Goal: Task Accomplishment & Management: Use online tool/utility

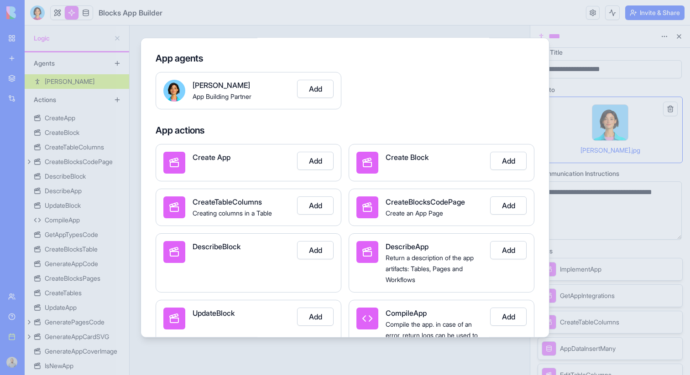
scroll to position [48, 0]
click at [635, 145] on div at bounding box center [345, 187] width 690 height 375
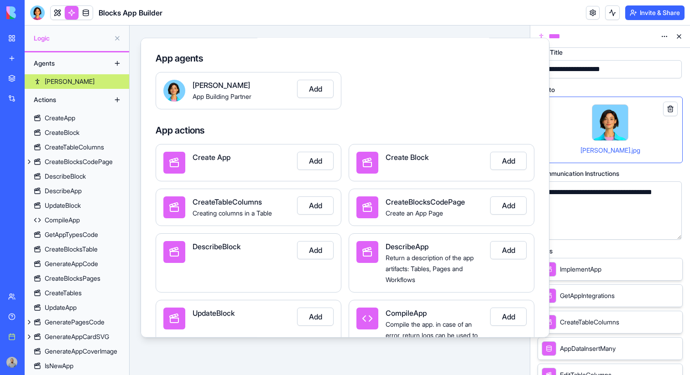
scroll to position [258, 0]
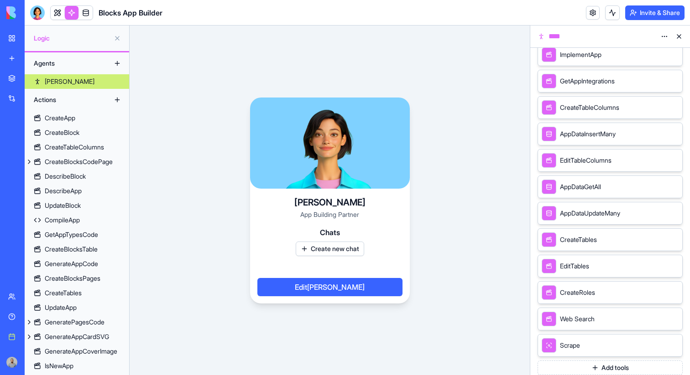
click at [9, 36] on link "My workspace" at bounding box center [21, 38] width 36 height 18
click at [32, 34] on div "My workspace" at bounding box center [28, 38] width 12 height 9
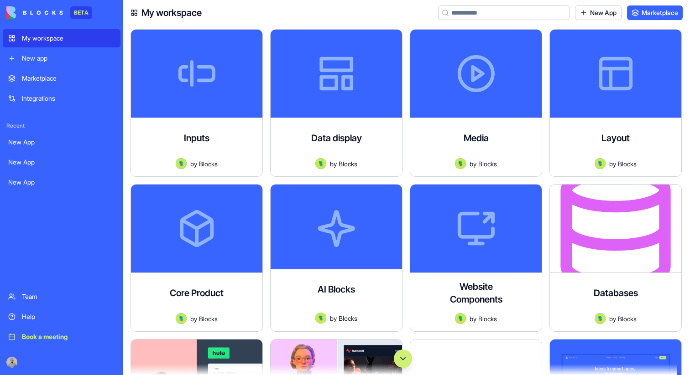
click at [400, 351] on button "Scroll to bottom" at bounding box center [403, 359] width 18 height 18
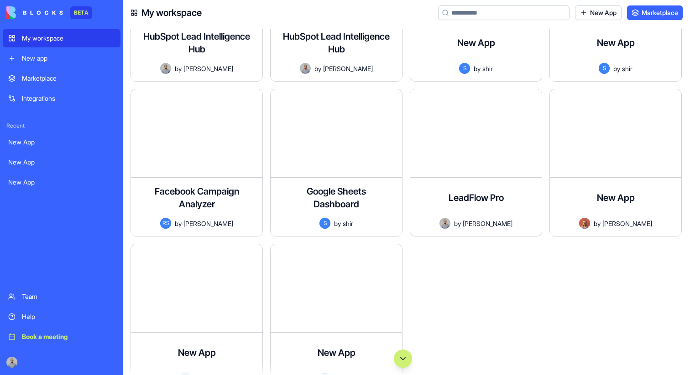
scroll to position [64603, 0]
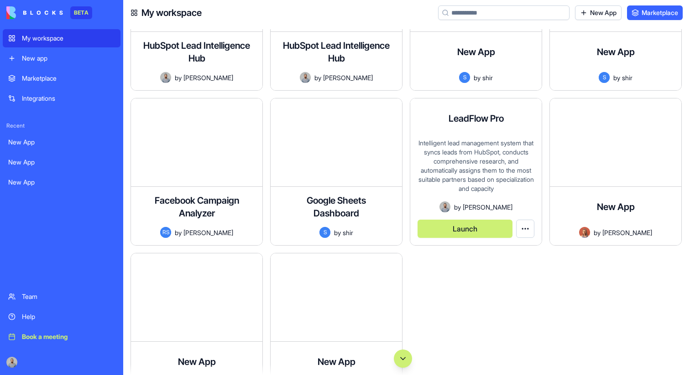
click at [452, 229] on button "Launch" at bounding box center [464, 229] width 95 height 18
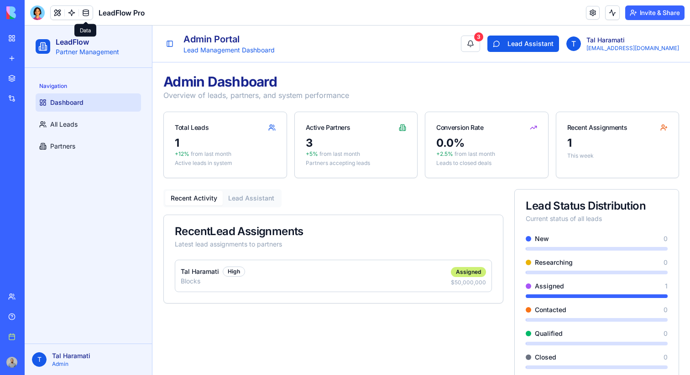
click at [87, 16] on link at bounding box center [86, 13] width 14 height 14
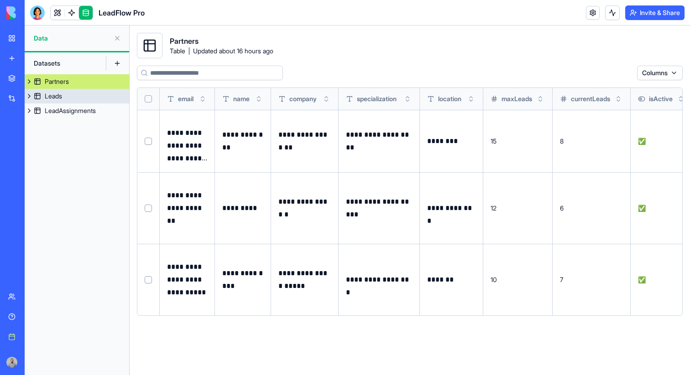
click at [87, 99] on link "Leads" at bounding box center [77, 96] width 104 height 15
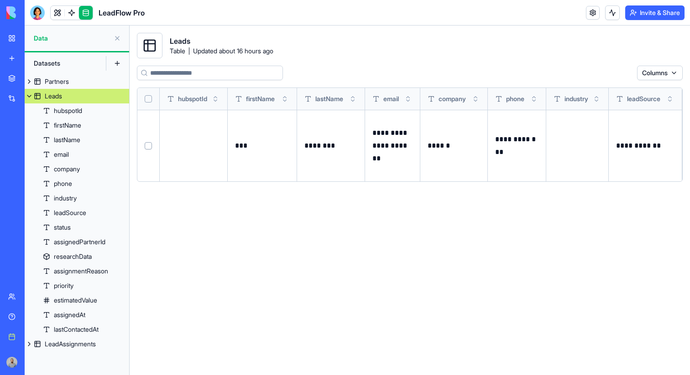
click at [31, 95] on button at bounding box center [29, 96] width 9 height 15
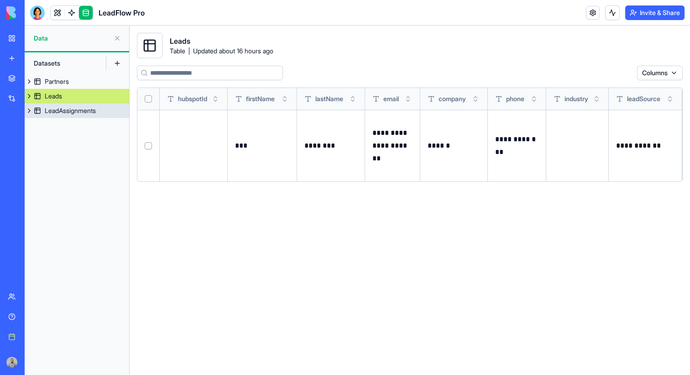
click at [88, 108] on div "LeadAssignments" at bounding box center [70, 110] width 51 height 9
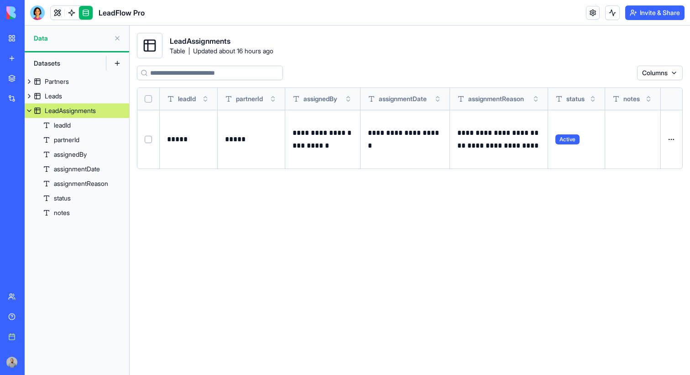
click at [32, 110] on button at bounding box center [29, 111] width 9 height 15
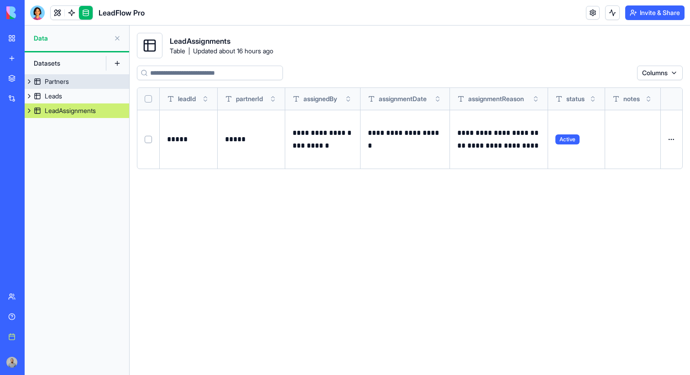
click at [32, 82] on button at bounding box center [29, 81] width 9 height 15
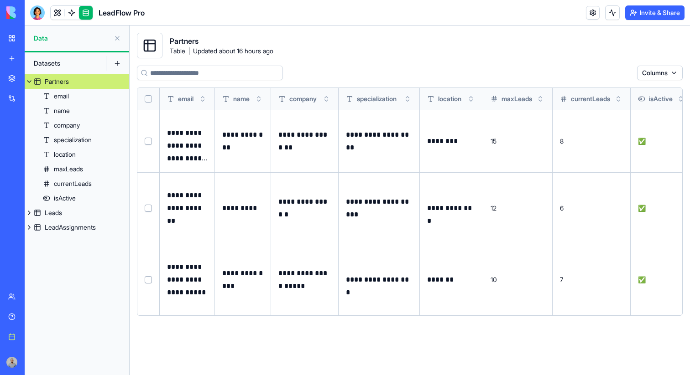
click at [31, 83] on button at bounding box center [29, 81] width 9 height 15
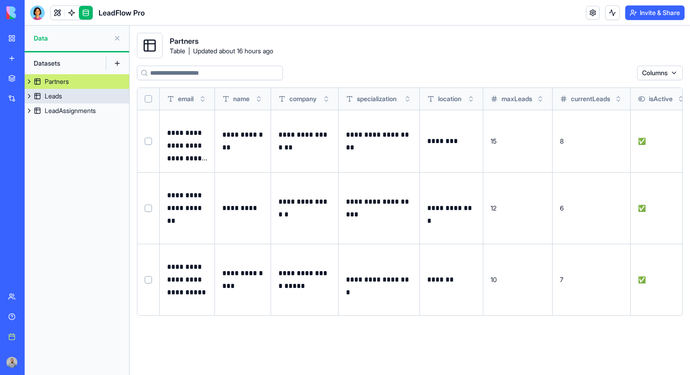
click at [31, 94] on button at bounding box center [29, 96] width 9 height 15
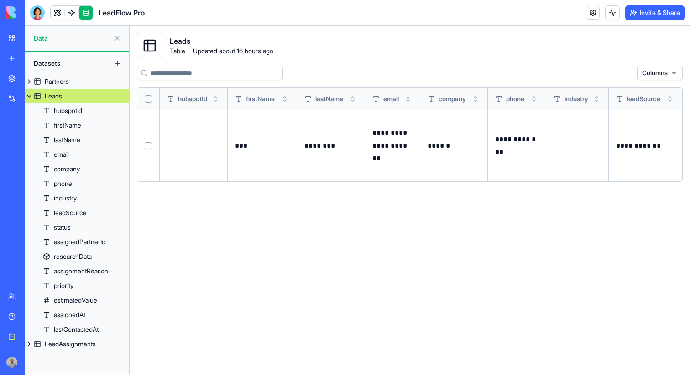
click at [34, 93] on link "Leads" at bounding box center [77, 96] width 104 height 15
click at [28, 95] on button at bounding box center [29, 96] width 9 height 15
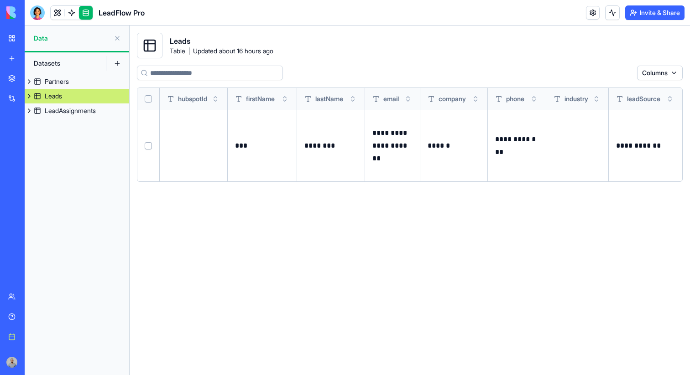
click at [118, 67] on button at bounding box center [117, 63] width 15 height 15
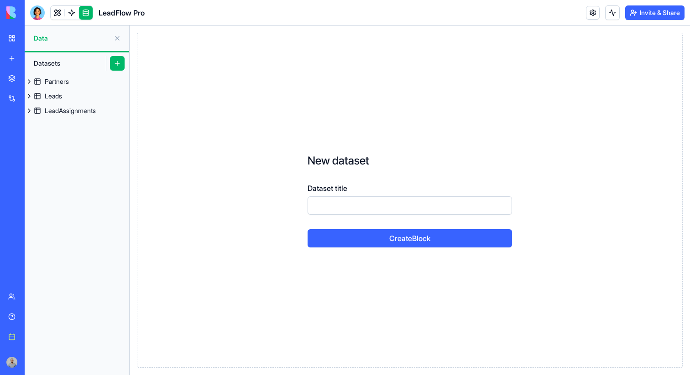
click at [456, 208] on input "Dataset title" at bounding box center [409, 206] width 204 height 18
type input "*"
type input "**"
click at [307, 229] on button "Create Block" at bounding box center [409, 238] width 204 height 18
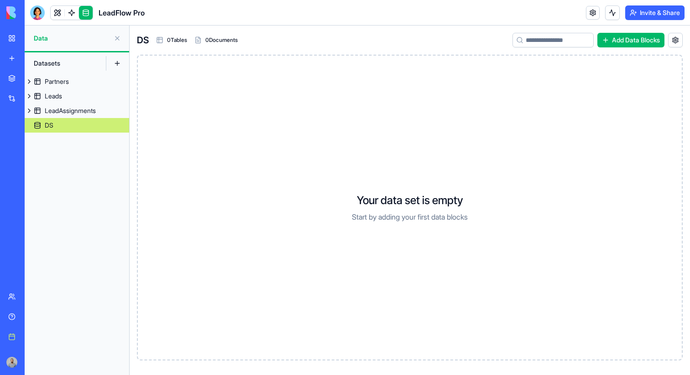
click at [639, 38] on button "Add Data Blocks" at bounding box center [630, 40] width 67 height 15
click at [583, 108] on div "Document" at bounding box center [616, 105] width 130 height 17
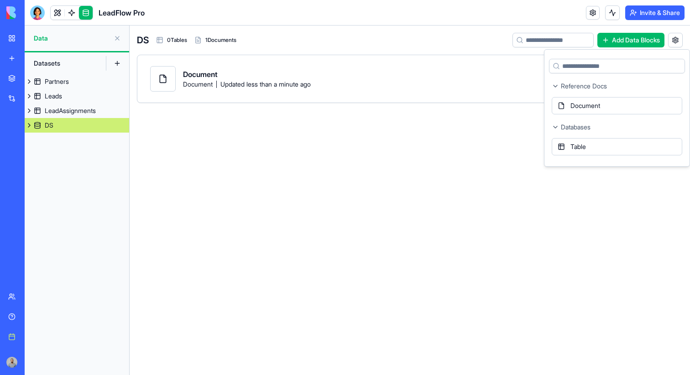
click at [509, 83] on div "Document Document Updated less than a minute ago" at bounding box center [409, 79] width 519 height 26
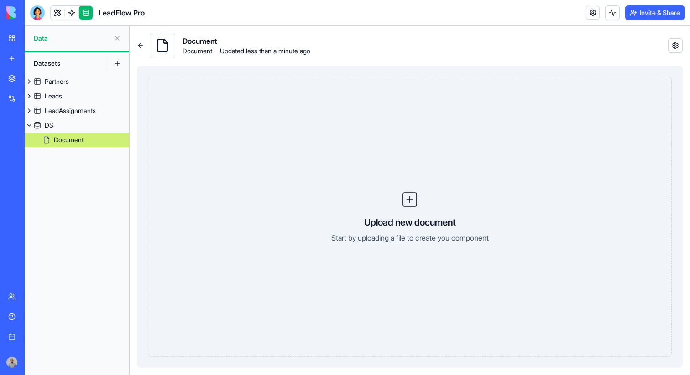
click at [389, 234] on link "uploading a file" at bounding box center [381, 238] width 47 height 9
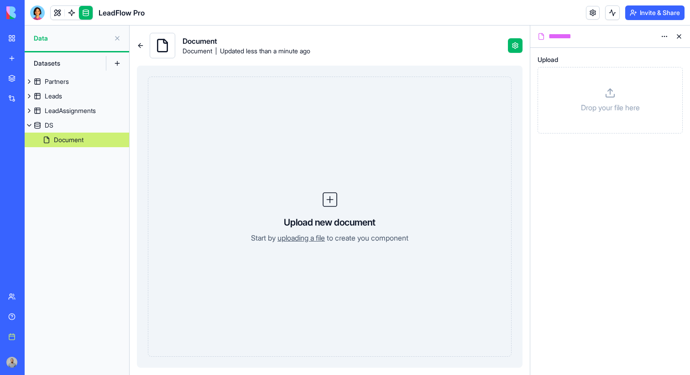
click at [638, 104] on p "Drop your file here" at bounding box center [610, 107] width 59 height 11
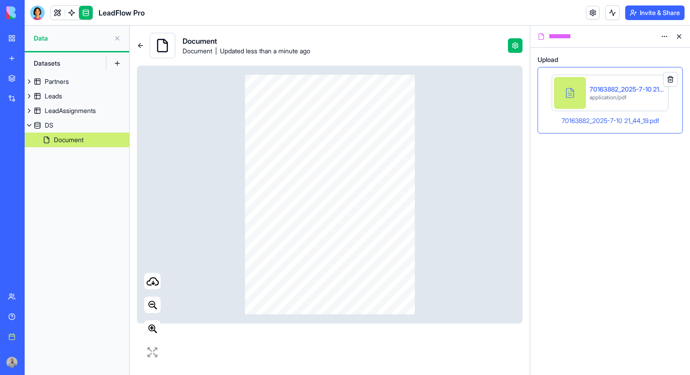
click at [670, 79] on button at bounding box center [670, 79] width 15 height 15
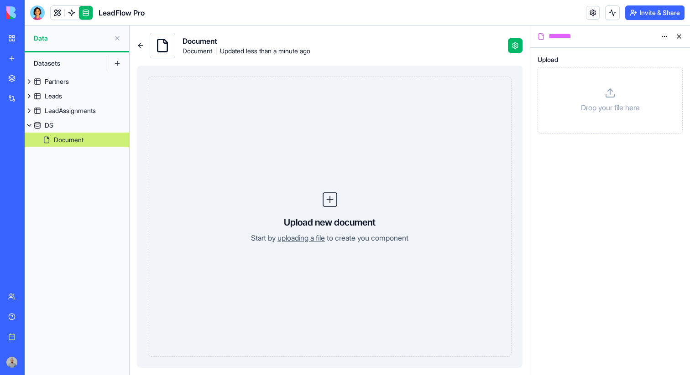
click at [605, 79] on div "Drop your file here" at bounding box center [610, 100] width 130 height 51
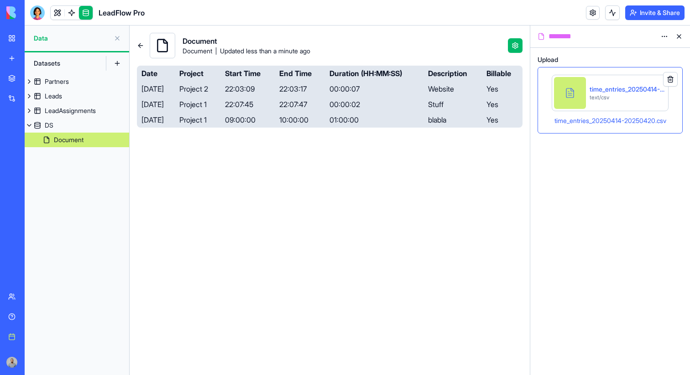
click at [670, 78] on button at bounding box center [670, 79] width 15 height 15
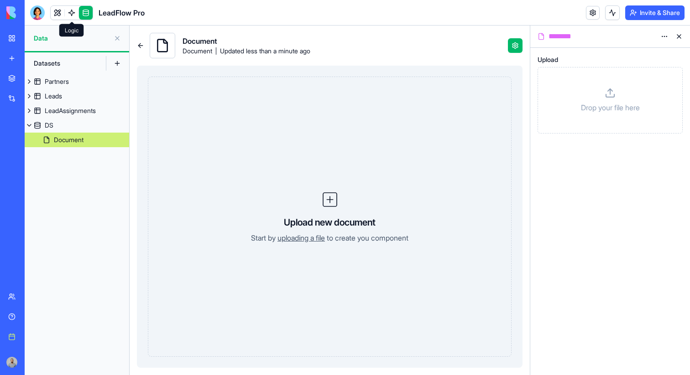
click at [74, 8] on link at bounding box center [72, 13] width 14 height 14
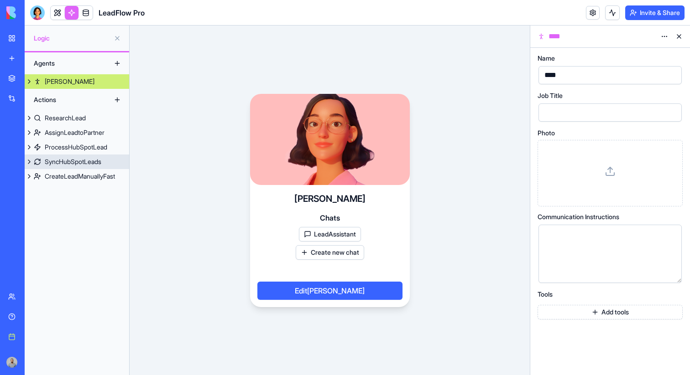
click at [90, 160] on div "SyncHubSpotLeads" at bounding box center [73, 161] width 57 height 9
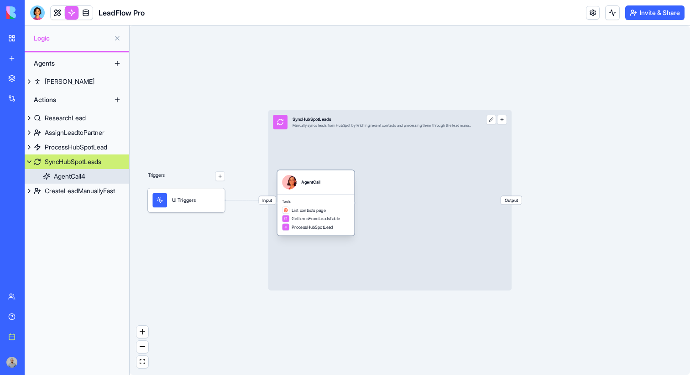
click at [330, 195] on div "Tools List contacts page GetItemsFromLeadsTable ProcessHubSpotLead" at bounding box center [315, 214] width 77 height 41
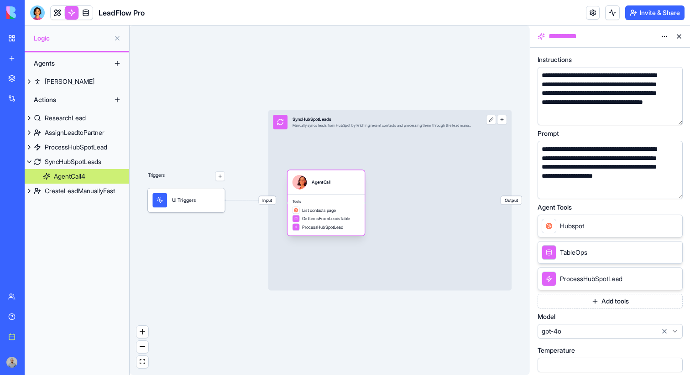
drag, startPoint x: 330, startPoint y: 195, endPoint x: 409, endPoint y: 195, distance: 78.9
click at [364, 195] on div "Tools List contacts page GetItemsFromLeadsTable ProcessHubSpotLead" at bounding box center [325, 214] width 77 height 41
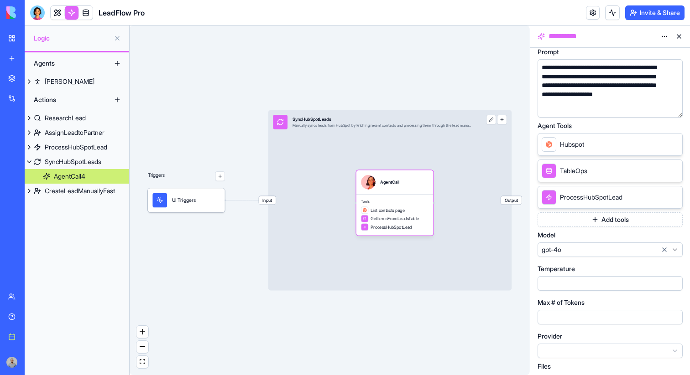
scroll to position [102, 0]
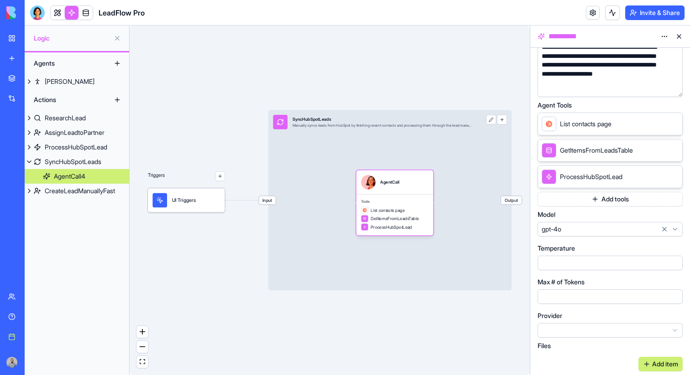
click at [604, 198] on button "Add tools" at bounding box center [609, 199] width 145 height 15
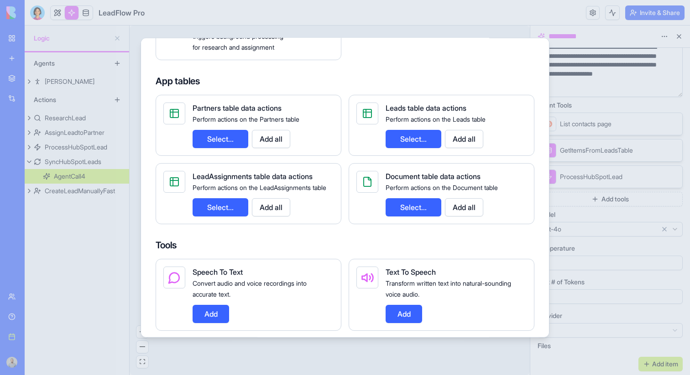
scroll to position [378, 0]
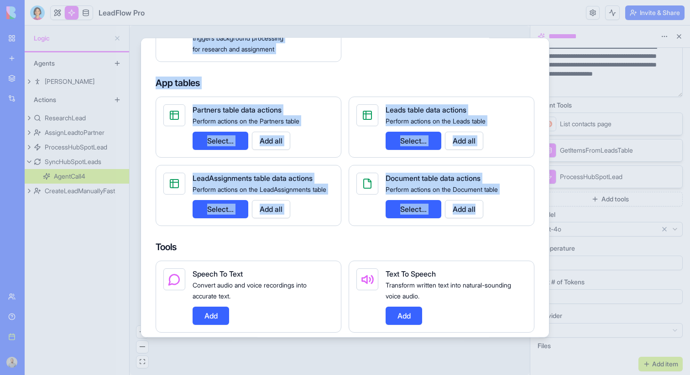
drag, startPoint x: 492, startPoint y: 234, endPoint x: 139, endPoint y: 108, distance: 374.7
click at [139, 108] on body "**********" at bounding box center [345, 187] width 690 height 375
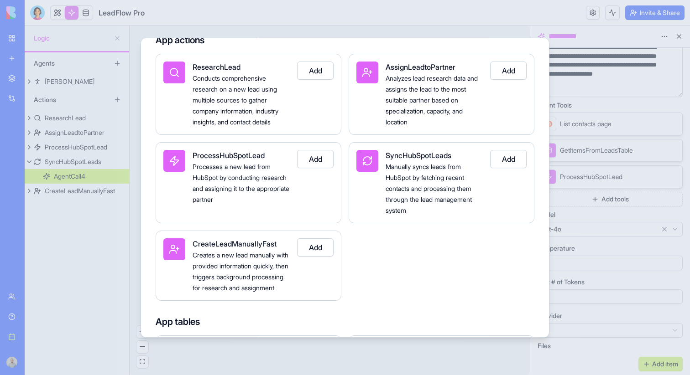
scroll to position [0, 0]
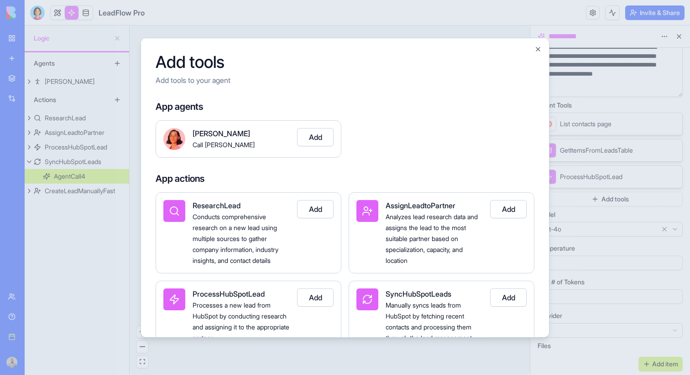
click at [600, 200] on div at bounding box center [345, 187] width 690 height 375
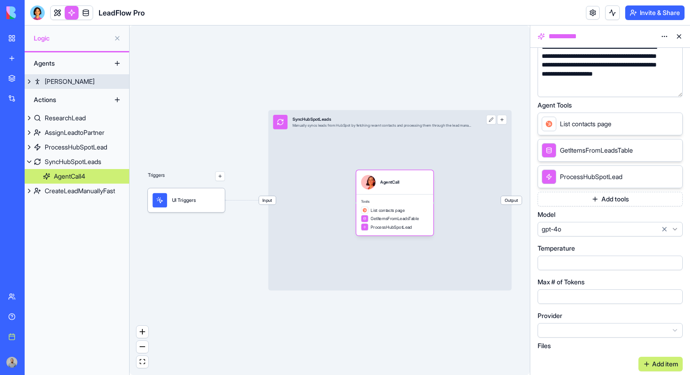
click at [109, 87] on link "[PERSON_NAME]" at bounding box center [77, 81] width 104 height 15
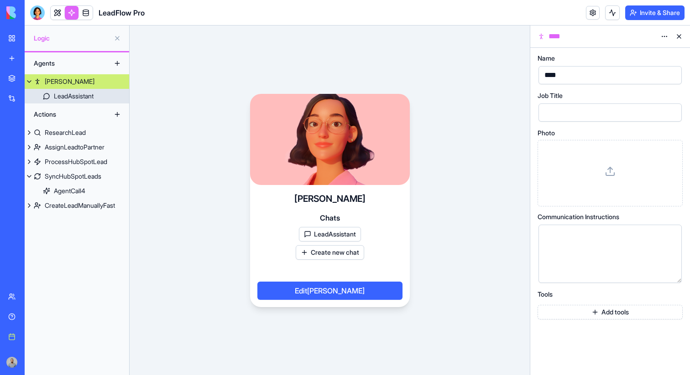
click at [100, 97] on link "LeadAssistant" at bounding box center [77, 96] width 104 height 15
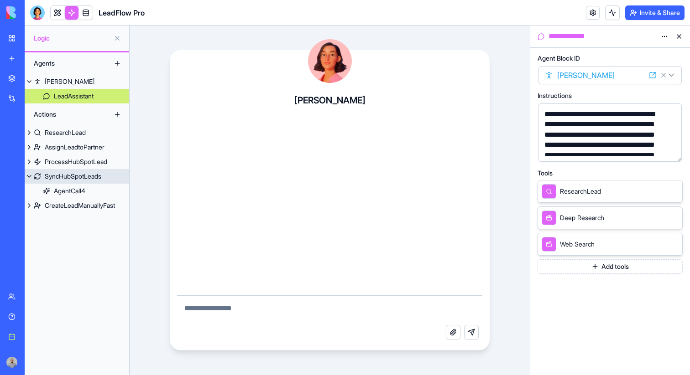
click at [80, 175] on div "SyncHubSpotLeads" at bounding box center [73, 176] width 57 height 9
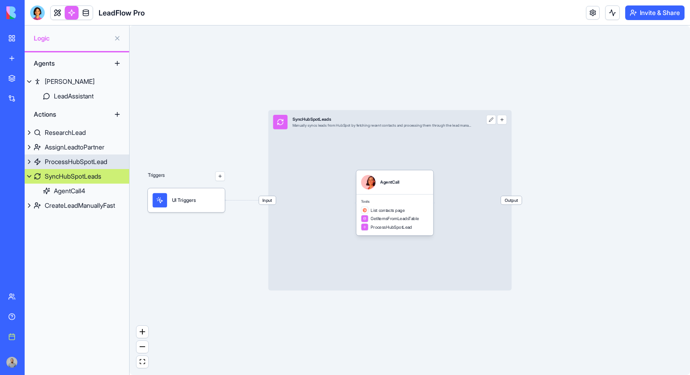
click at [78, 164] on div "ProcessHubSpotLead" at bounding box center [76, 161] width 62 height 9
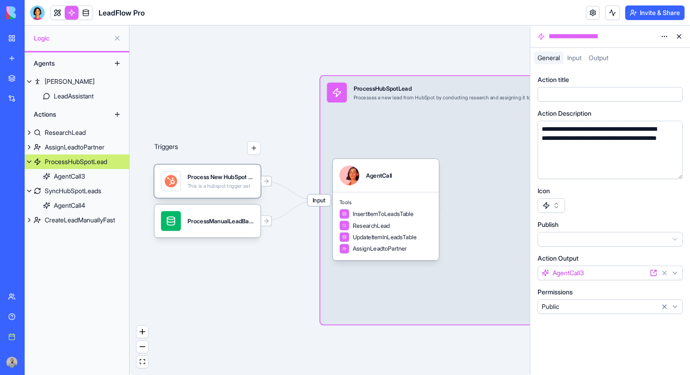
click at [181, 181] on div "Process New HubSpot ContactTrigger This is a hubspot trigger set" at bounding box center [207, 182] width 93 height 20
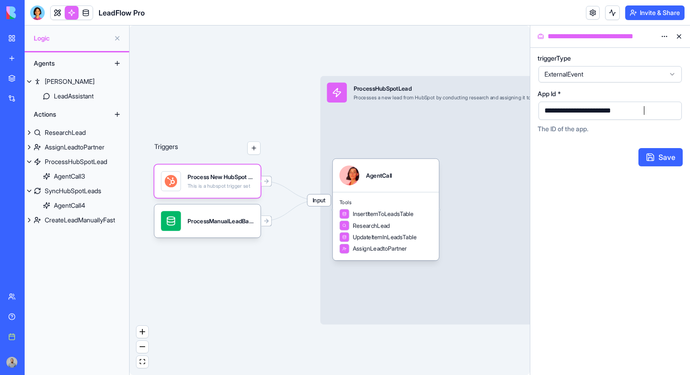
click at [650, 113] on div "**********" at bounding box center [601, 111] width 121 height 14
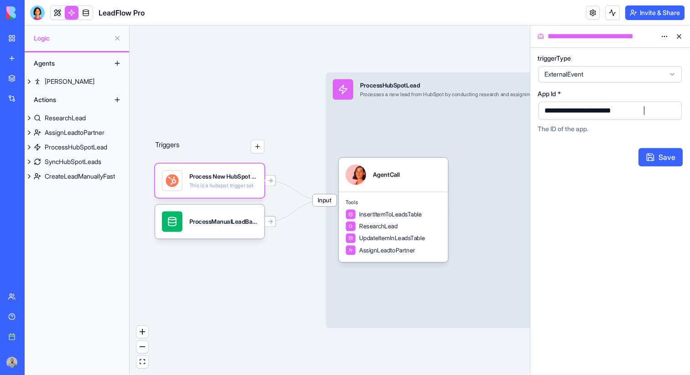
click at [658, 114] on div "**********" at bounding box center [601, 111] width 121 height 14
click at [664, 152] on button "Save" at bounding box center [660, 157] width 44 height 18
click at [647, 108] on div "**********" at bounding box center [605, 111] width 129 height 10
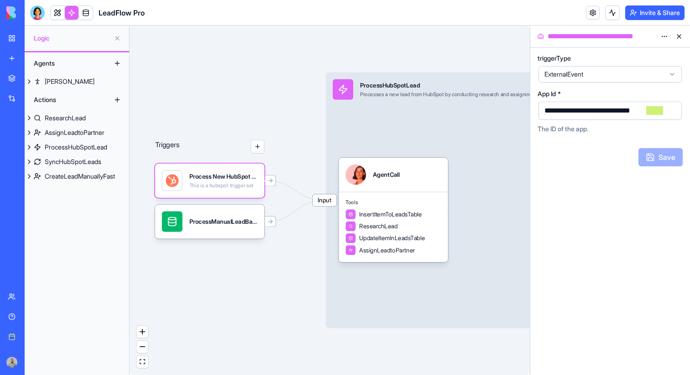
scroll to position [0, 8]
click at [665, 152] on button "Save" at bounding box center [660, 157] width 44 height 18
click at [87, 10] on link at bounding box center [86, 13] width 14 height 14
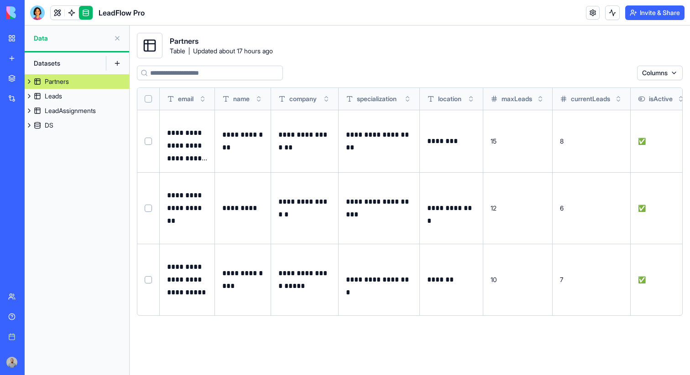
click at [29, 84] on button at bounding box center [29, 81] width 9 height 15
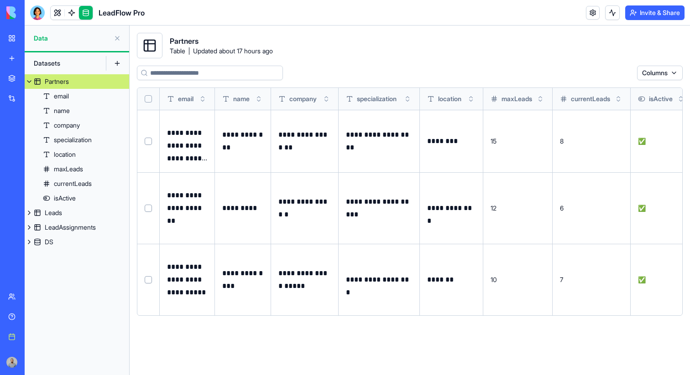
click at [27, 83] on button at bounding box center [29, 81] width 9 height 15
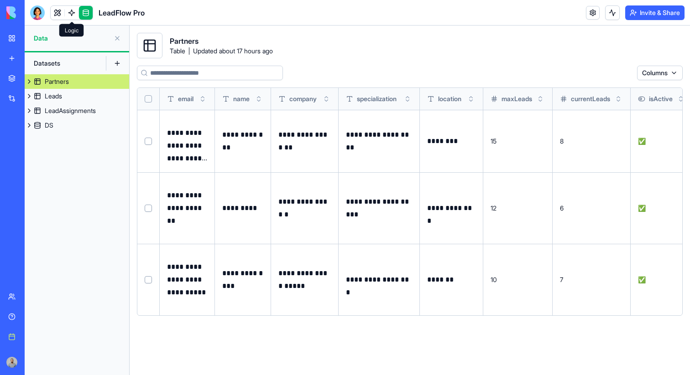
click at [70, 11] on link at bounding box center [72, 13] width 14 height 14
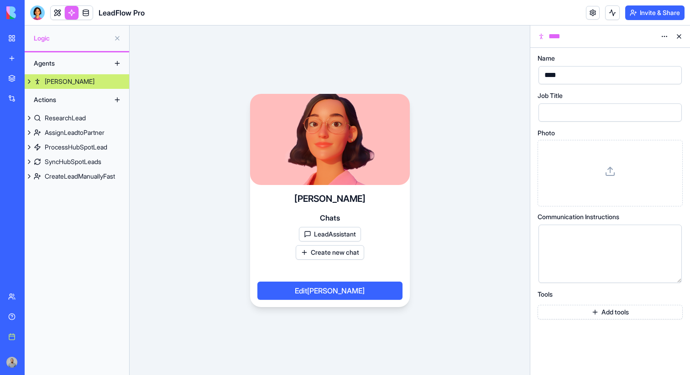
click at [58, 101] on div "Actions" at bounding box center [65, 100] width 73 height 15
click at [56, 65] on div "Agents" at bounding box center [65, 63] width 73 height 15
click at [57, 16] on link at bounding box center [58, 13] width 14 height 14
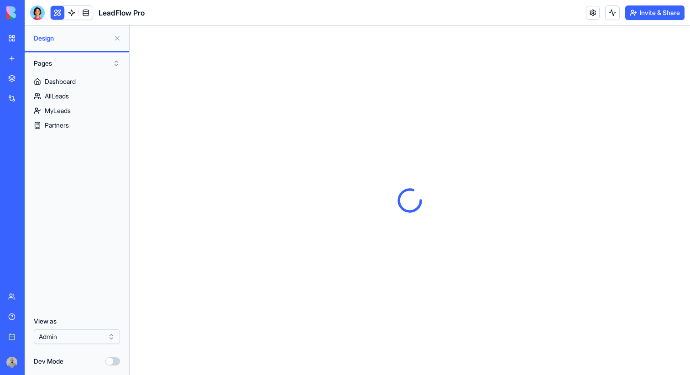
click at [67, 62] on button "Pages" at bounding box center [76, 63] width 95 height 15
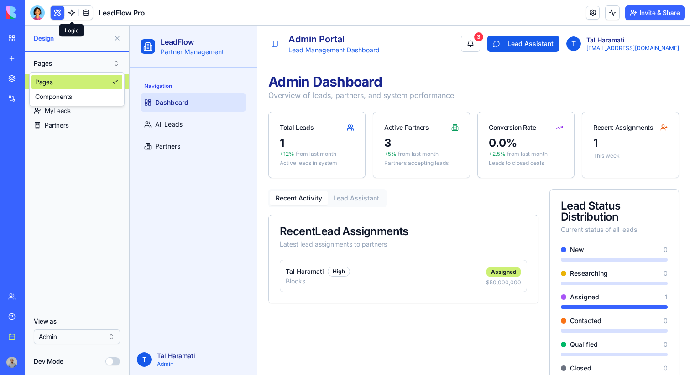
click at [70, 16] on link at bounding box center [72, 13] width 14 height 14
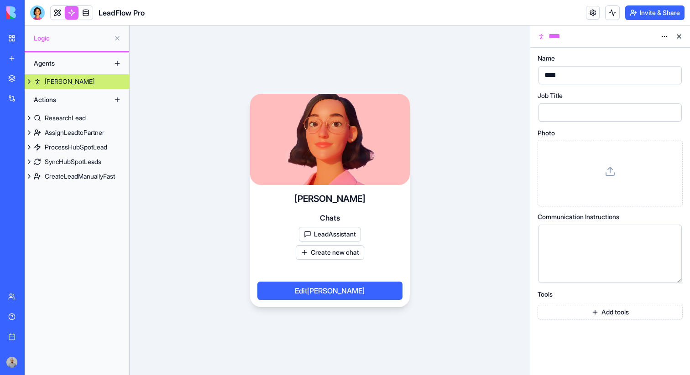
click at [57, 21] on header "LeadFlow Pro Invite & Share" at bounding box center [357, 13] width 665 height 26
click at [57, 18] on body "BETA My workspace New app Marketplace Integrations Recent New App New App PR Vi…" at bounding box center [345, 187] width 690 height 375
click at [57, 15] on link at bounding box center [58, 13] width 14 height 14
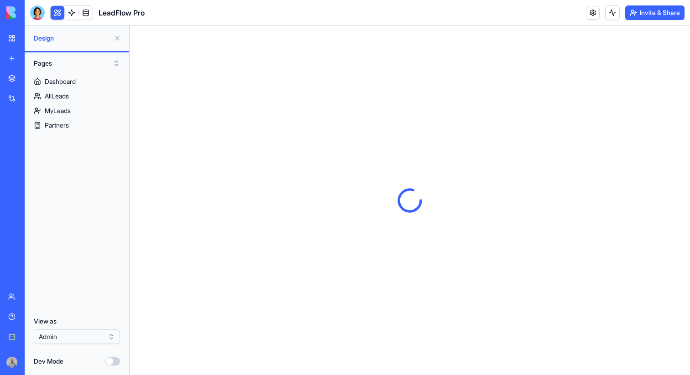
click at [54, 62] on button "Pages" at bounding box center [76, 63] width 95 height 15
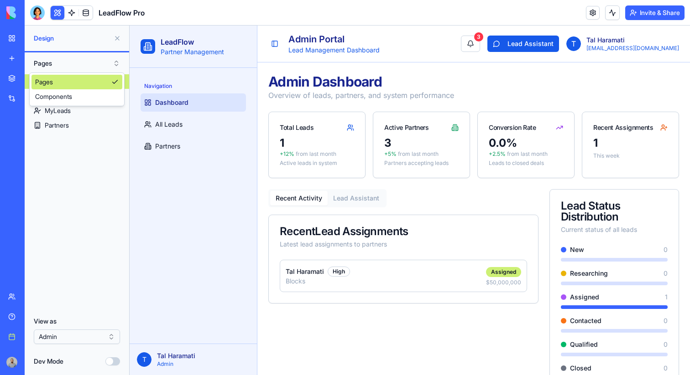
click at [54, 62] on button "Pages" at bounding box center [76, 63] width 95 height 15
click at [47, 65] on button "Pages" at bounding box center [76, 63] width 95 height 15
click at [52, 65] on button "Pages" at bounding box center [76, 63] width 95 height 15
click at [69, 16] on link at bounding box center [72, 13] width 14 height 14
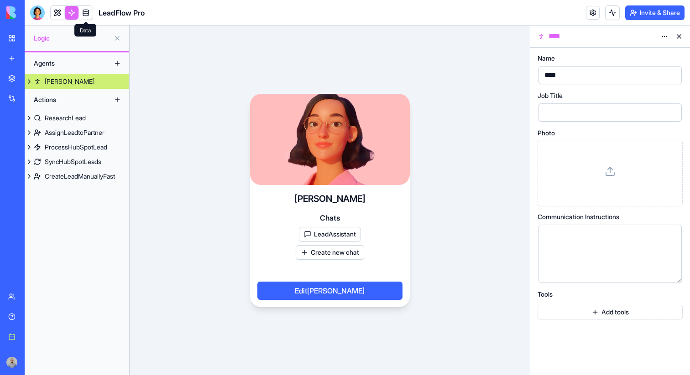
click at [86, 9] on link at bounding box center [86, 13] width 14 height 14
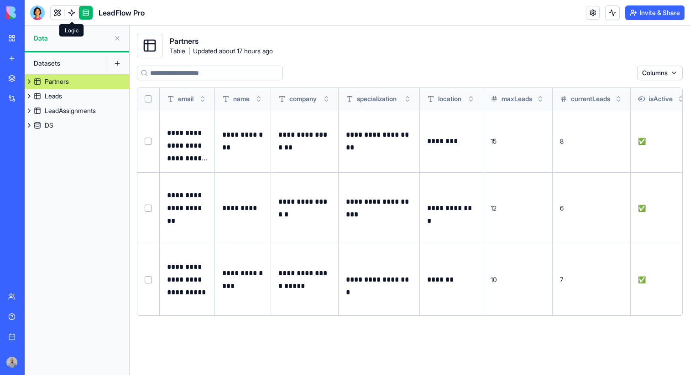
click at [74, 11] on link at bounding box center [72, 13] width 14 height 14
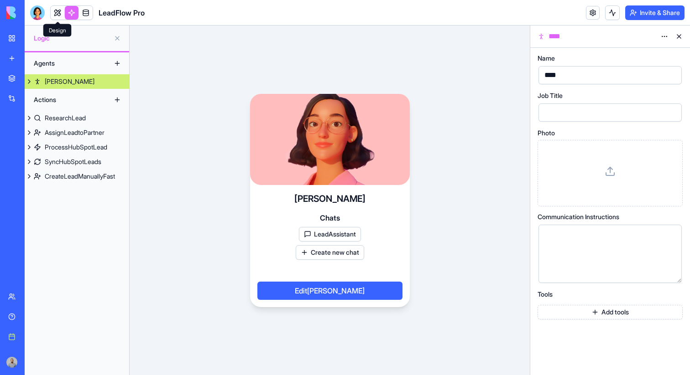
click at [59, 12] on link at bounding box center [58, 13] width 14 height 14
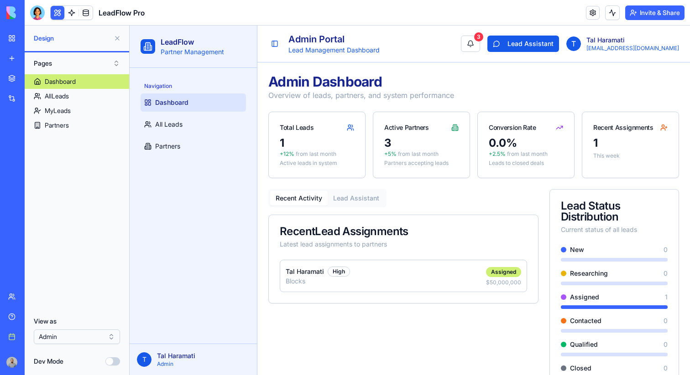
click at [75, 337] on html "BETA My workspace New app Marketplace Integrations Recent New App New App PR Vi…" at bounding box center [345, 187] width 690 height 375
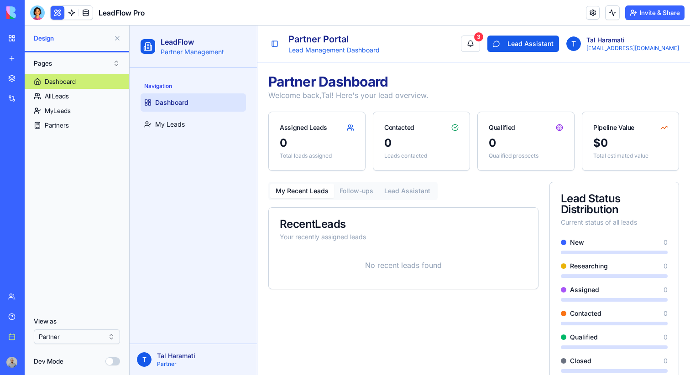
click at [71, 334] on html "BETA My workspace New app Marketplace Integrations Recent New App New App PR Vi…" at bounding box center [345, 187] width 690 height 375
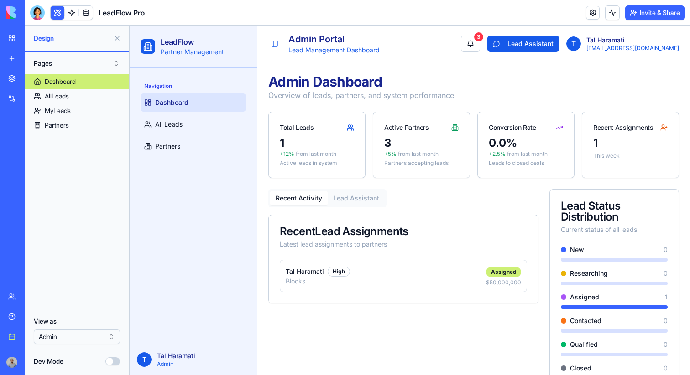
click at [72, 337] on html "BETA My workspace New app Marketplace Integrations Recent New App New App PR Vi…" at bounding box center [345, 187] width 690 height 375
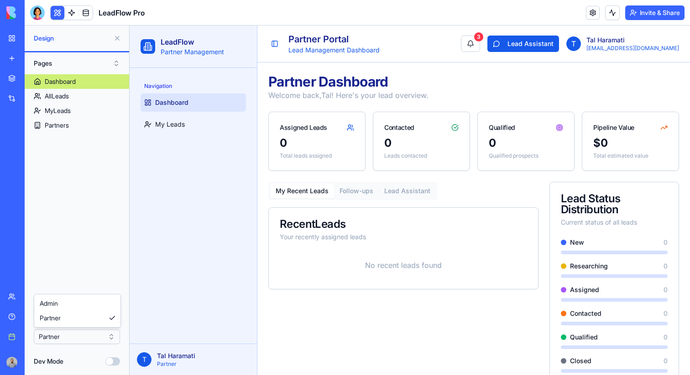
click at [76, 333] on html "BETA My workspace New app Marketplace Integrations Recent New App New App PR Vi…" at bounding box center [345, 187] width 690 height 375
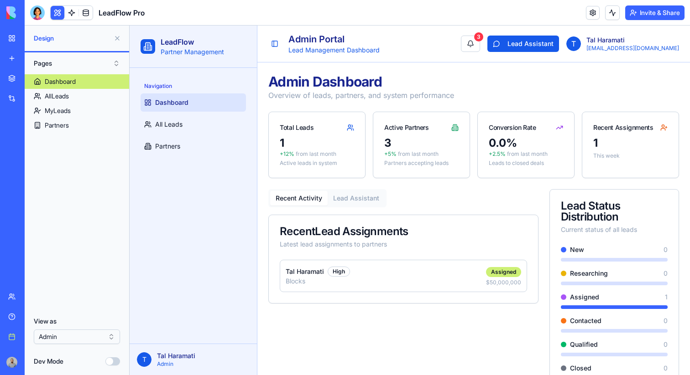
click at [77, 333] on html "BETA My workspace New app Marketplace Integrations Recent New App New App PR Vi…" at bounding box center [345, 187] width 690 height 375
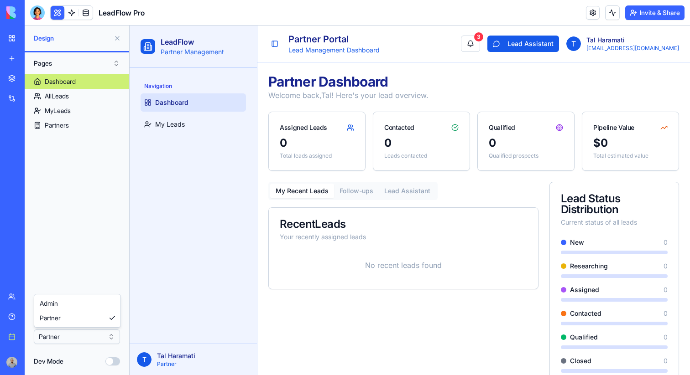
click at [79, 338] on html "BETA My workspace New app Marketplace Integrations Recent New App New App PR Vi…" at bounding box center [345, 187] width 690 height 375
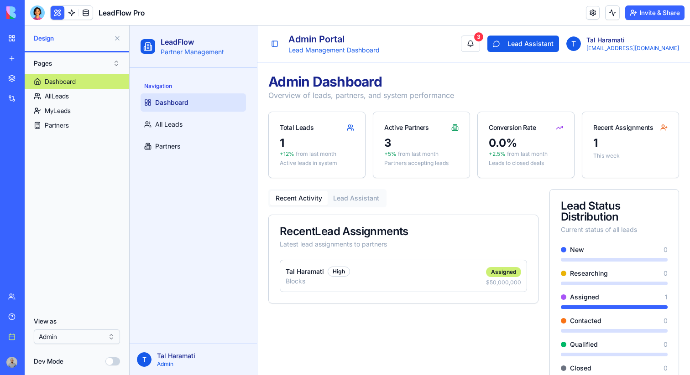
click at [79, 329] on div "View as Admin" at bounding box center [77, 330] width 86 height 27
click at [79, 331] on html "BETA My workspace New app Marketplace Integrations Recent New App New App PR Vi…" at bounding box center [345, 187] width 690 height 375
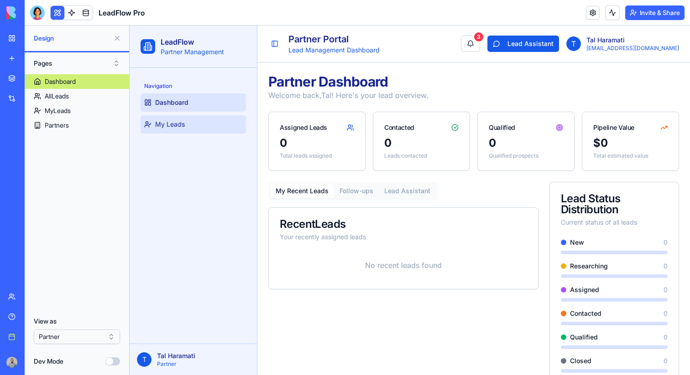
click at [197, 130] on link "My Leads" at bounding box center [192, 124] width 105 height 18
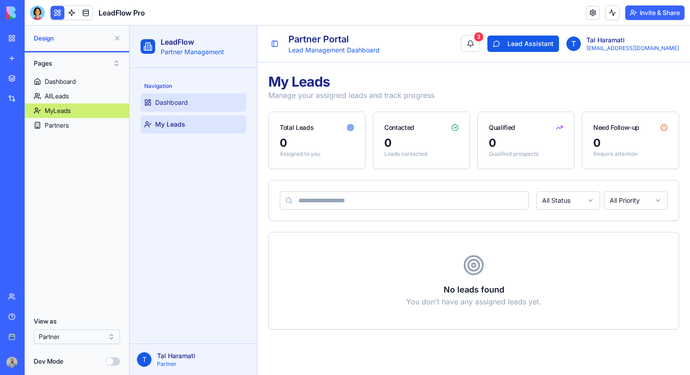
click at [197, 105] on link "Dashboard" at bounding box center [192, 103] width 105 height 18
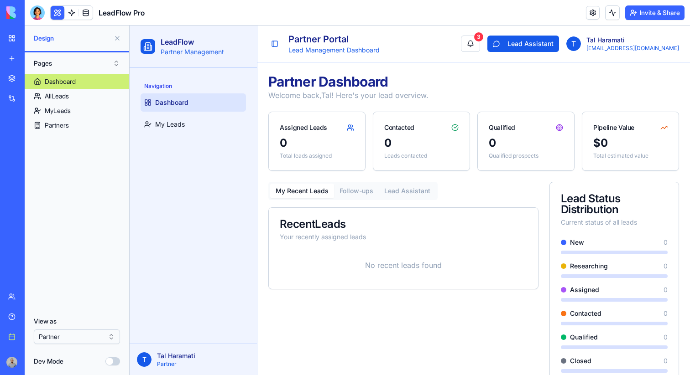
click at [88, 329] on div "View as Partner" at bounding box center [77, 330] width 86 height 27
click at [88, 330] on html "BETA My workspace New app Marketplace Integrations Recent New App New App PR Vi…" at bounding box center [345, 187] width 690 height 375
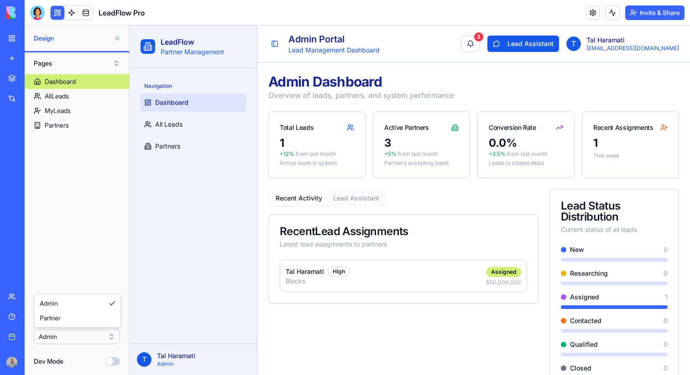
click at [93, 336] on html "BETA My workspace New app Marketplace Integrations Recent New App New App PR Vi…" at bounding box center [345, 187] width 690 height 375
click at [92, 334] on html "BETA My workspace New app Marketplace Integrations Recent New App New App PR Vi…" at bounding box center [345, 187] width 690 height 375
click at [116, 42] on button at bounding box center [117, 38] width 15 height 15
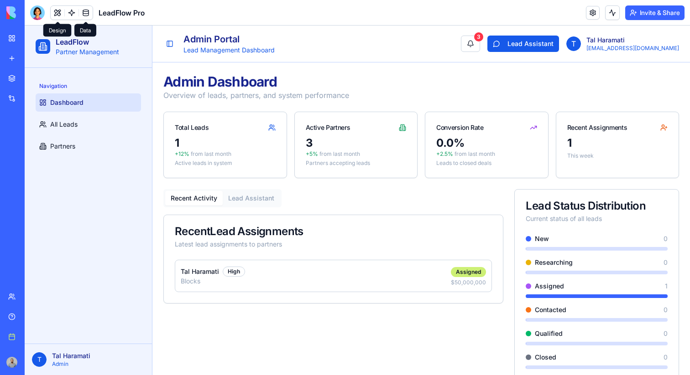
click at [83, 10] on link at bounding box center [86, 13] width 14 height 14
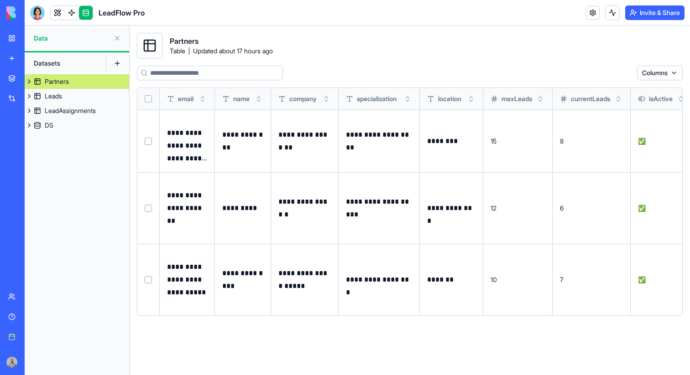
click at [70, 6] on link at bounding box center [72, 13] width 14 height 14
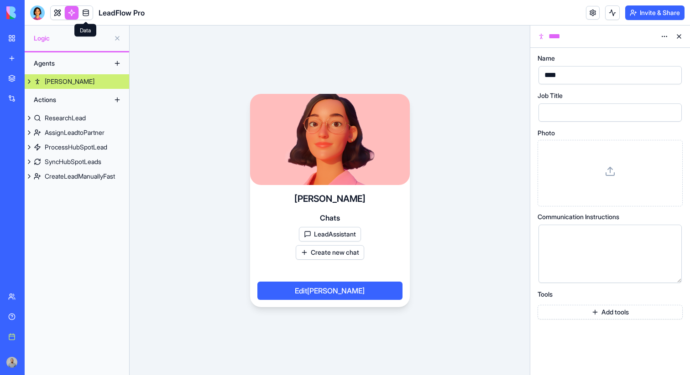
click at [86, 16] on link at bounding box center [86, 13] width 14 height 14
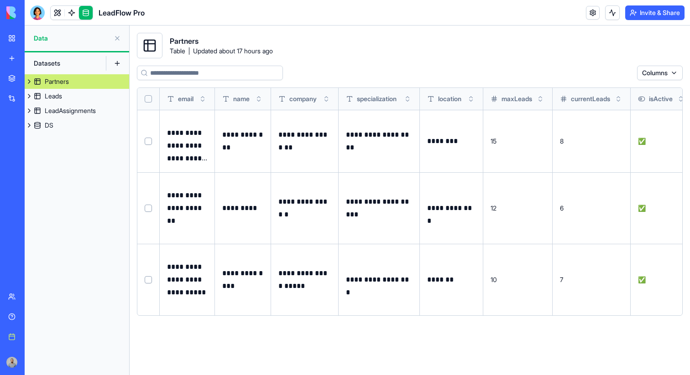
click at [86, 16] on link at bounding box center [86, 13] width 14 height 14
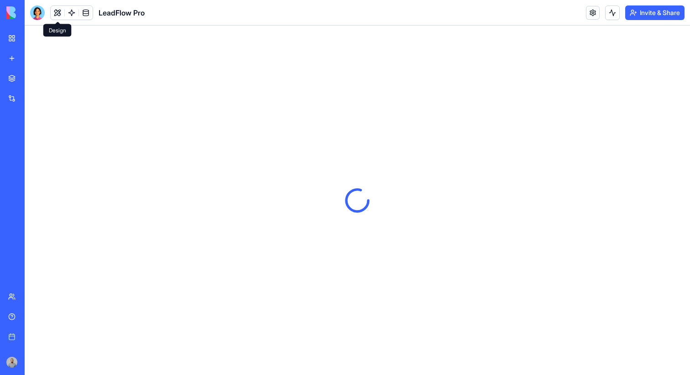
click at [55, 13] on button at bounding box center [58, 13] width 14 height 14
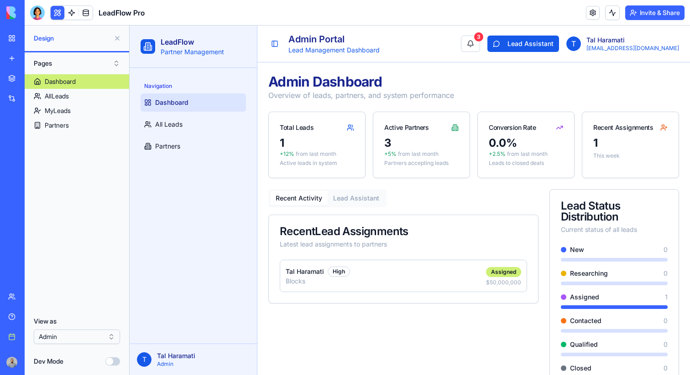
click at [63, 10] on button at bounding box center [58, 13] width 14 height 14
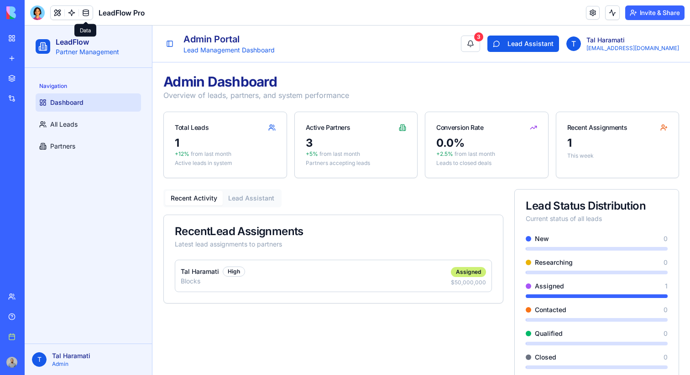
click at [85, 12] on link at bounding box center [86, 13] width 14 height 14
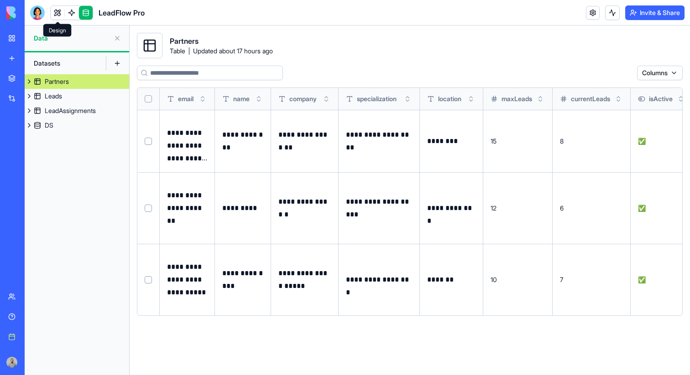
click at [62, 14] on link at bounding box center [58, 13] width 14 height 14
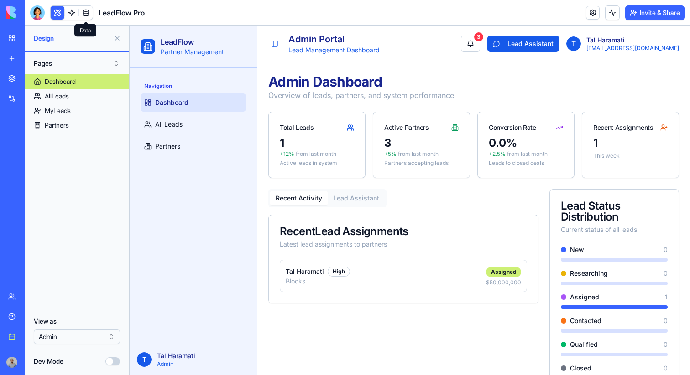
click at [83, 7] on link at bounding box center [86, 13] width 14 height 14
